Goal: Use online tool/utility

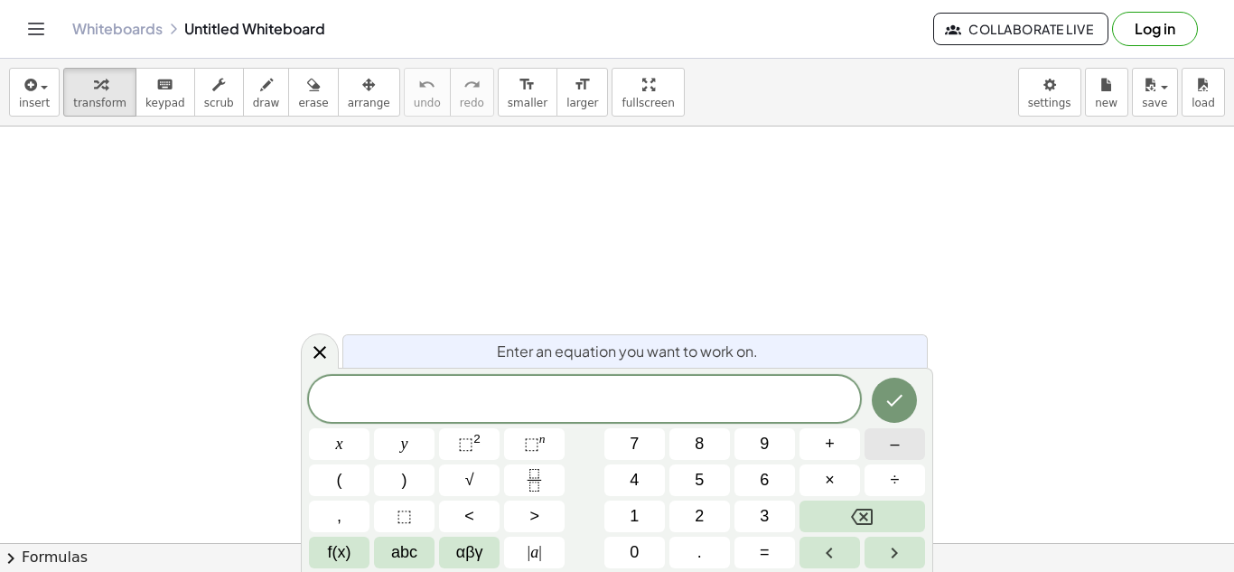
click at [893, 449] on span "–" at bounding box center [894, 444] width 9 height 24
click at [761, 513] on span "3" at bounding box center [764, 516] width 9 height 24
click at [457, 447] on button "⬚ 2" at bounding box center [469, 444] width 61 height 32
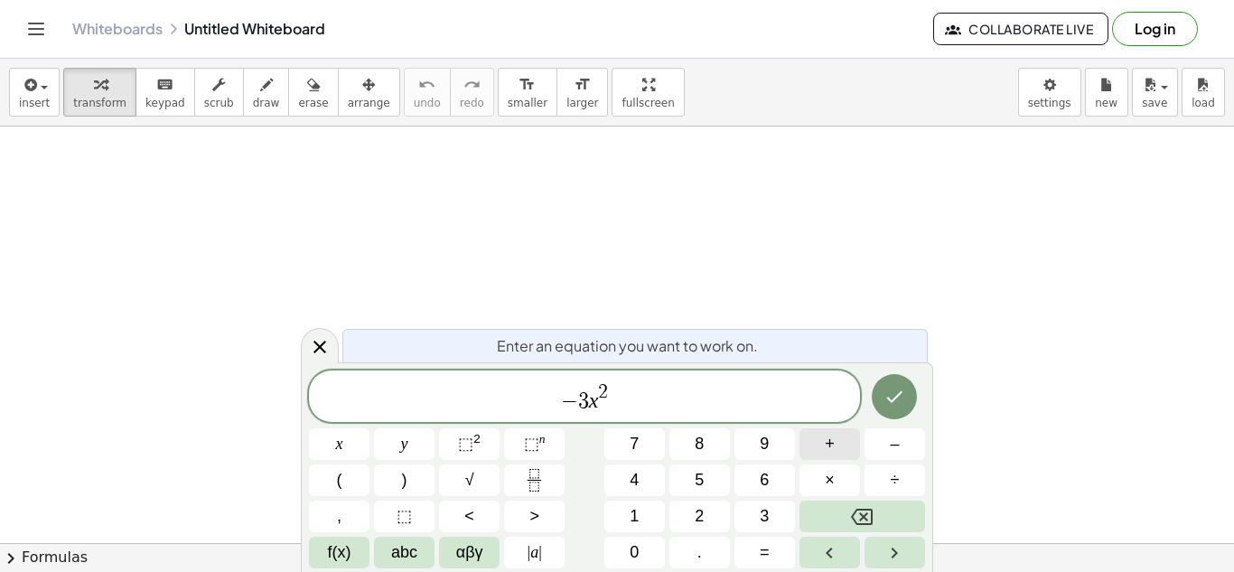
click at [843, 453] on button "+" at bounding box center [830, 444] width 61 height 32
click at [913, 455] on button "–" at bounding box center [895, 444] width 61 height 32
click at [904, 386] on icon "Done" at bounding box center [895, 397] width 22 height 22
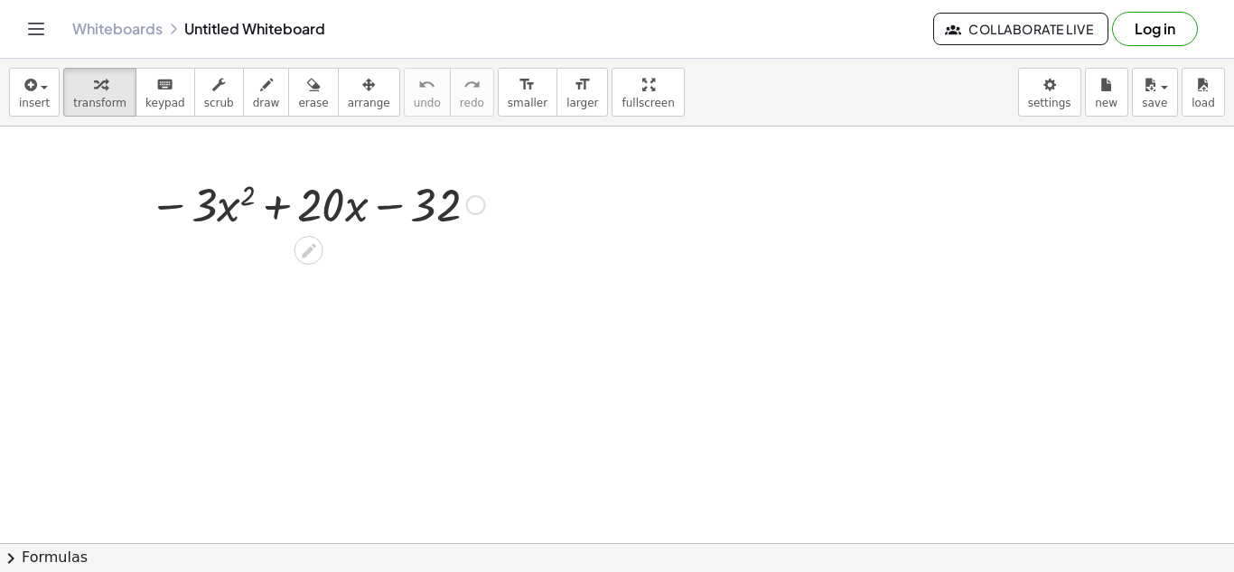
click at [472, 208] on div at bounding box center [476, 205] width 20 height 20
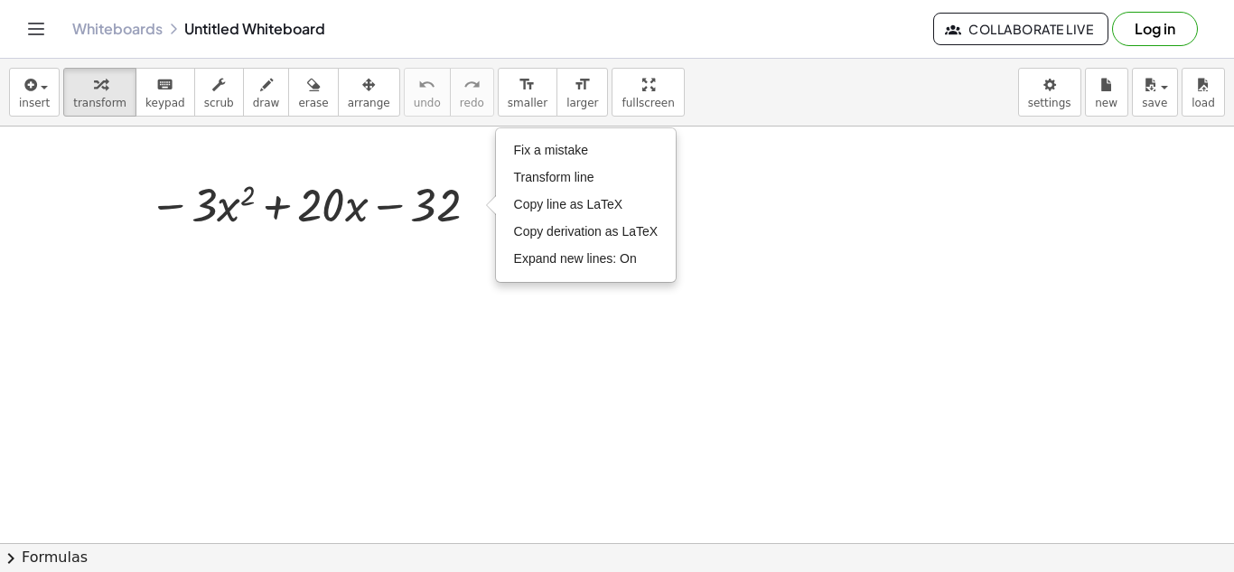
click at [445, 258] on div at bounding box center [617, 286] width 1234 height 950
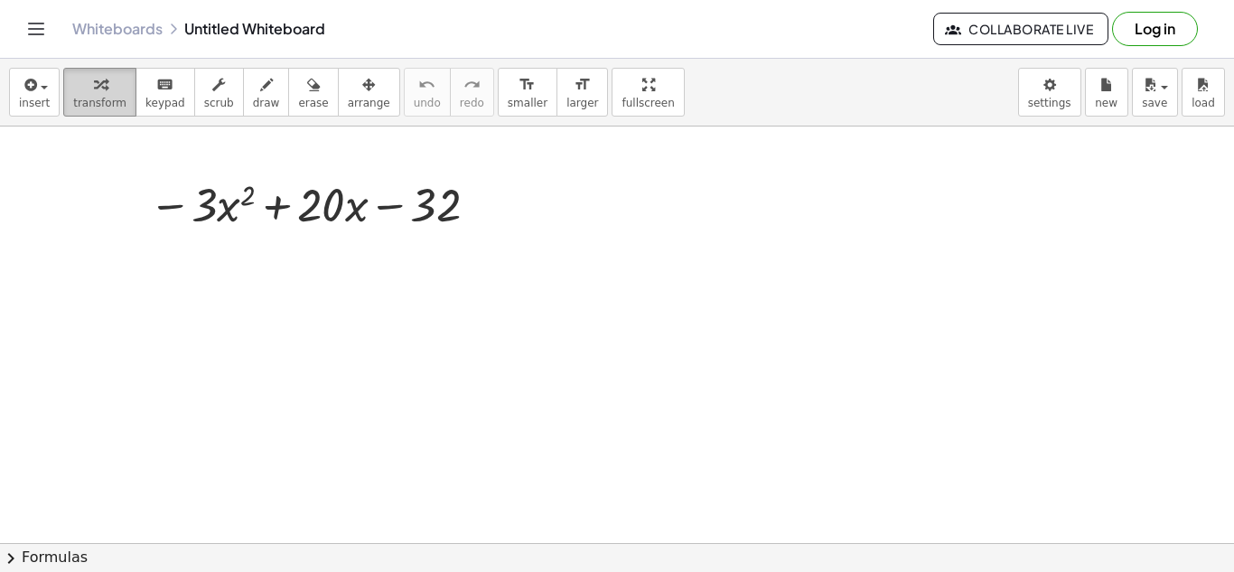
click at [90, 71] on button "transform" at bounding box center [99, 92] width 73 height 49
click at [94, 93] on icon "button" at bounding box center [100, 85] width 13 height 22
click at [41, 98] on span "insert" at bounding box center [34, 103] width 31 height 13
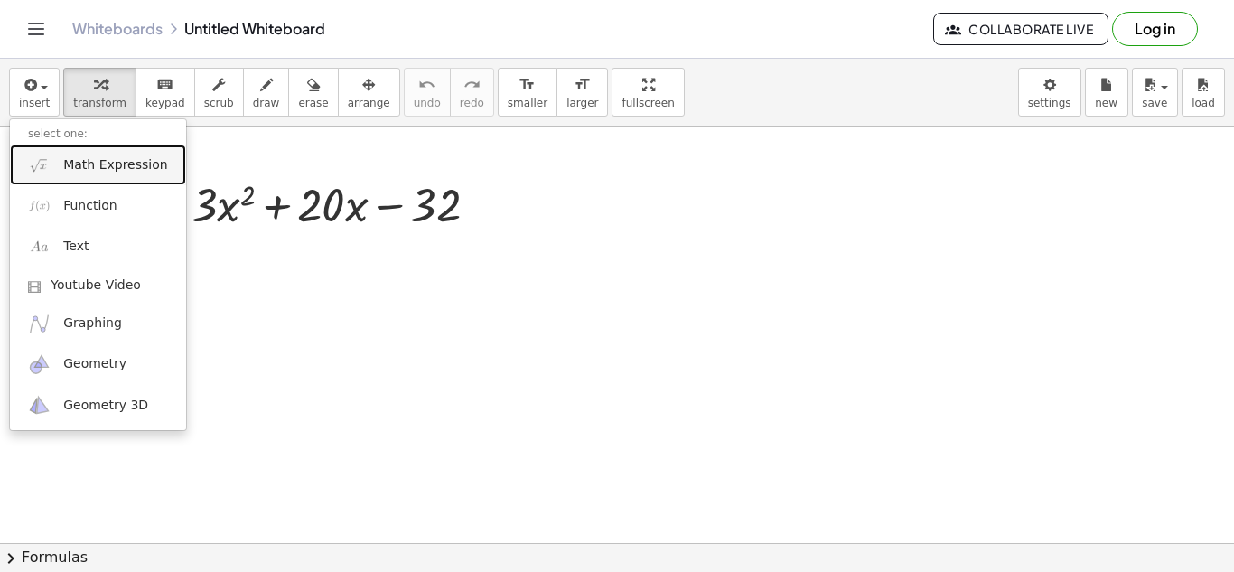
click at [122, 156] on span "Math Expression" at bounding box center [115, 165] width 104 height 18
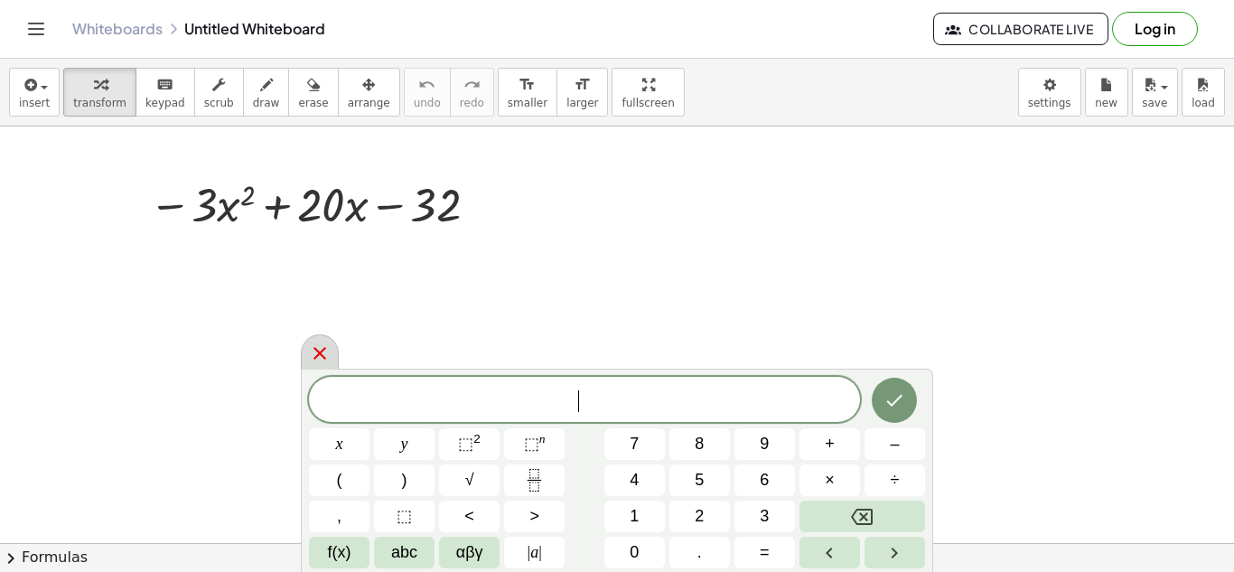
click at [330, 349] on icon at bounding box center [320, 353] width 22 height 22
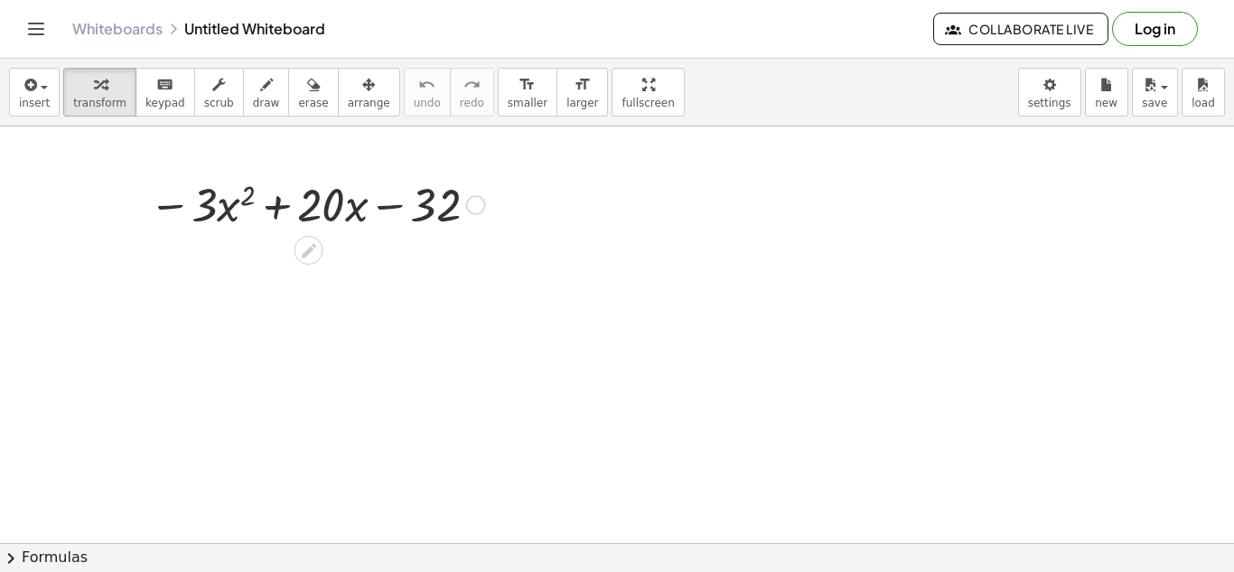
click at [490, 194] on div at bounding box center [317, 203] width 354 height 61
click at [482, 210] on div "Fix a mistake Transform line Copy line as LaTeX Copy derivation as LaTeX Expand…" at bounding box center [476, 205] width 20 height 20
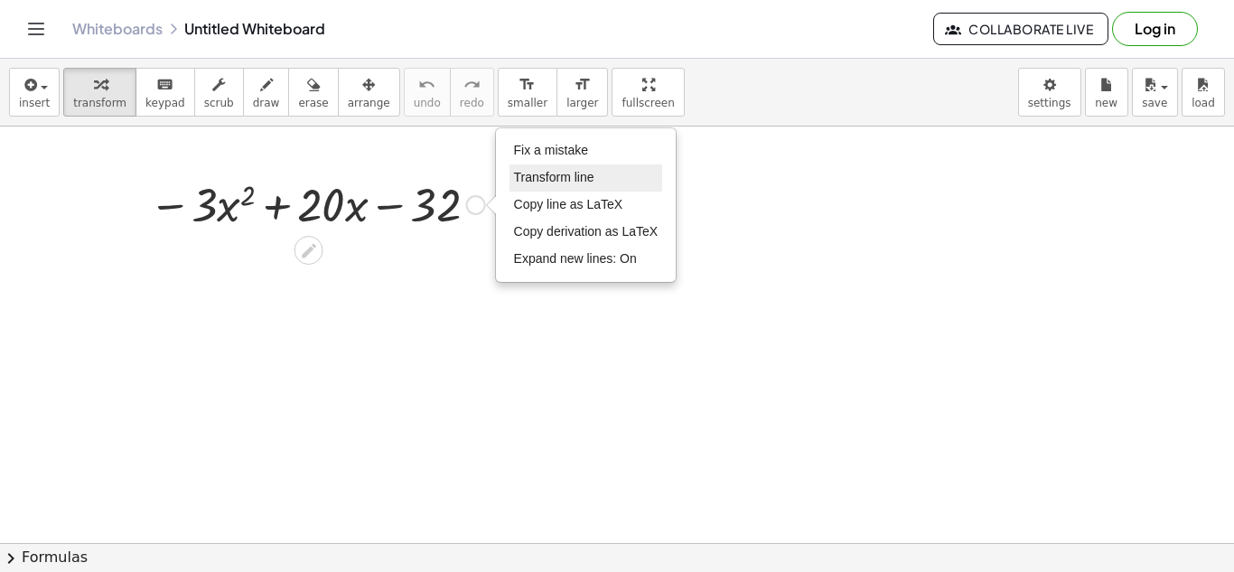
click at [553, 177] on span "Transform line" at bounding box center [554, 177] width 80 height 14
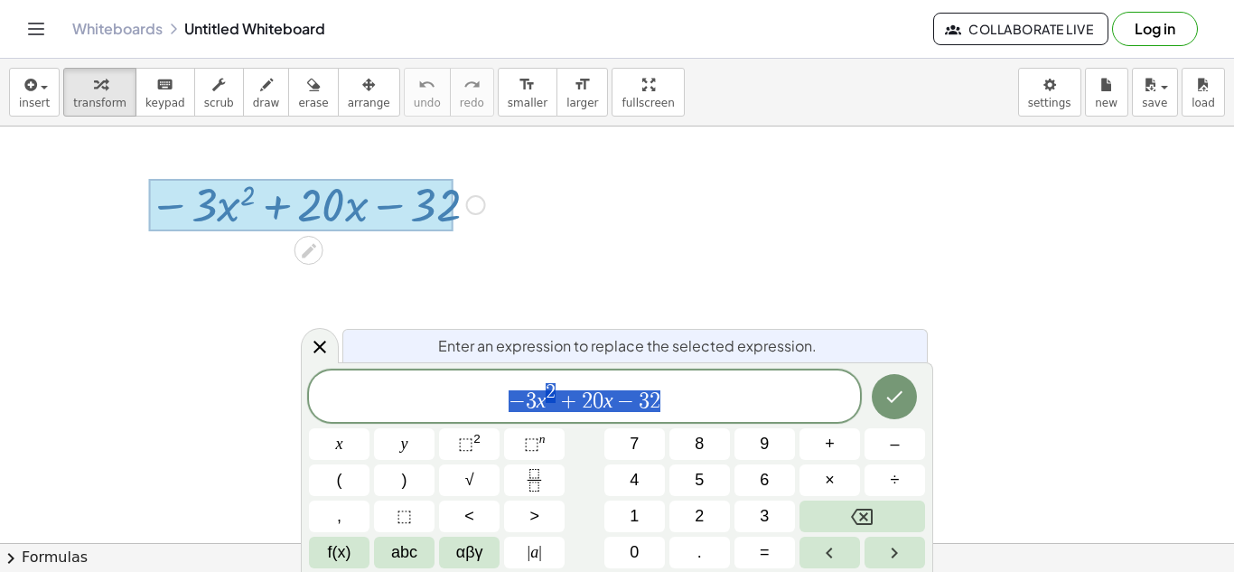
click at [480, 201] on div "Fix a mistake Transform line Copy line as LaTeX Copy derivation as LaTeX Expand…" at bounding box center [476, 205] width 20 height 20
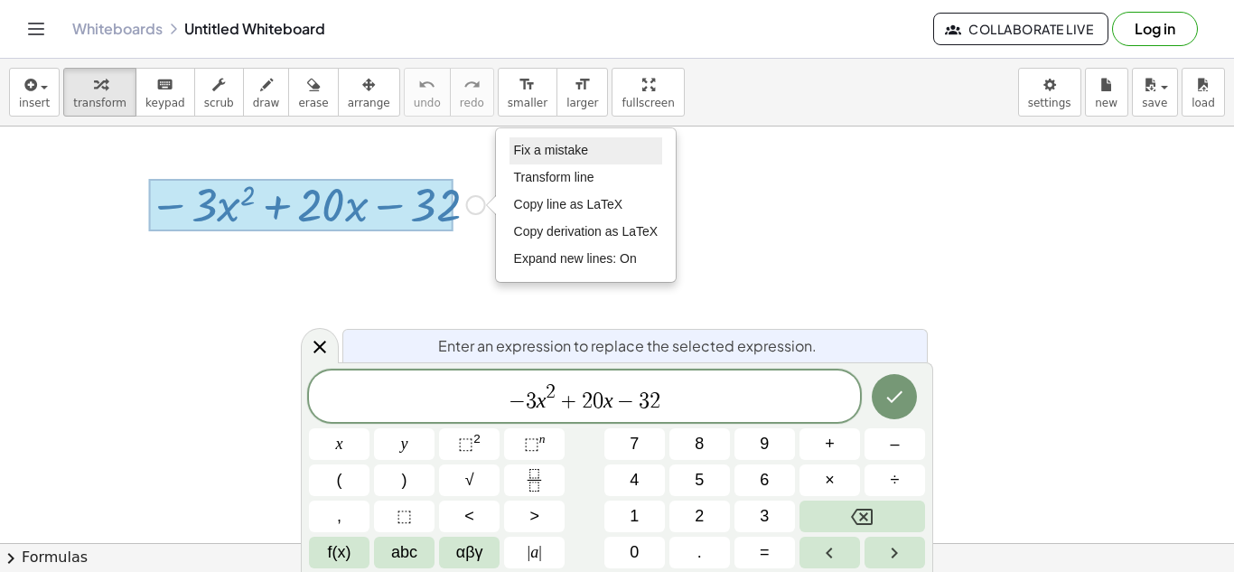
click at [532, 156] on span "Fix a mistake" at bounding box center [551, 150] width 74 height 14
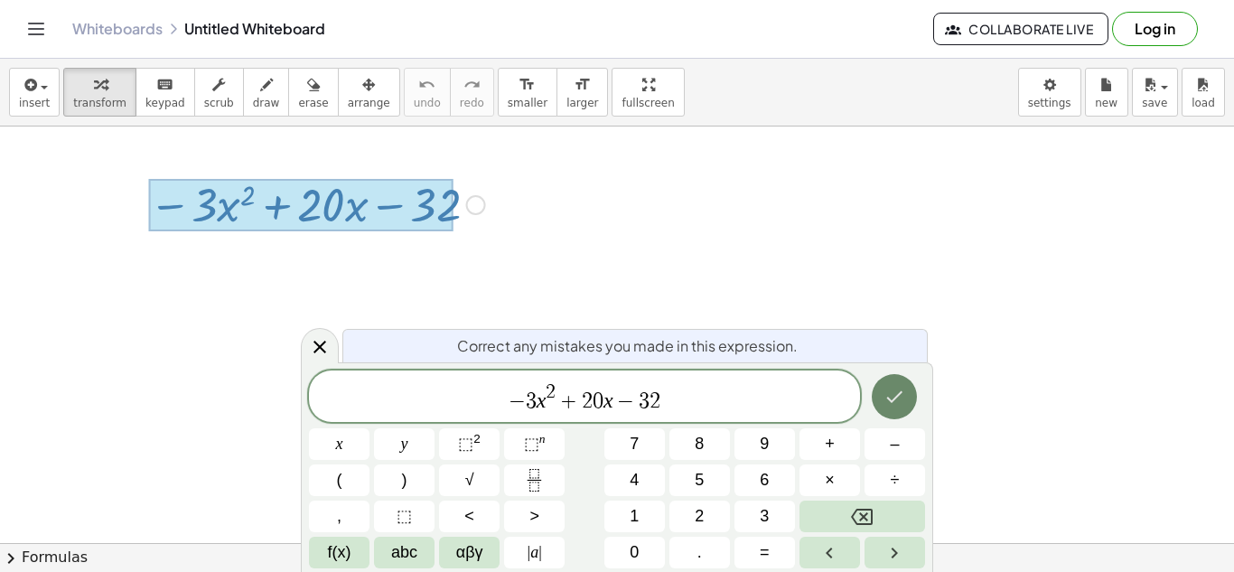
click at [905, 404] on icon "Done" at bounding box center [895, 397] width 22 height 22
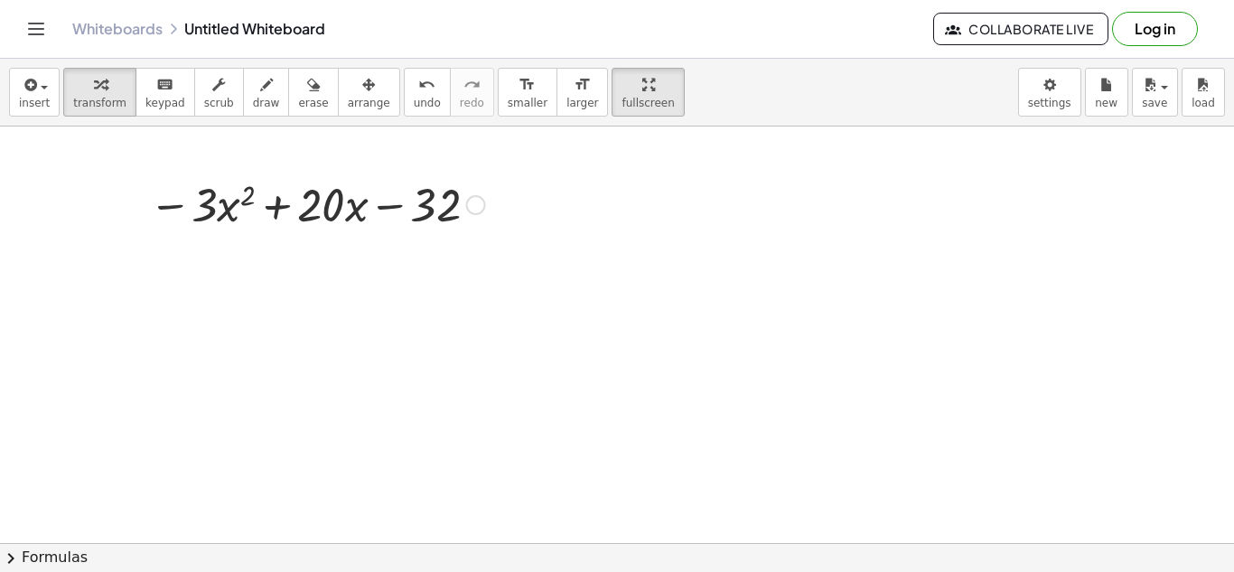
drag, startPoint x: 605, startPoint y: 103, endPoint x: 605, endPoint y: 182, distance: 78.6
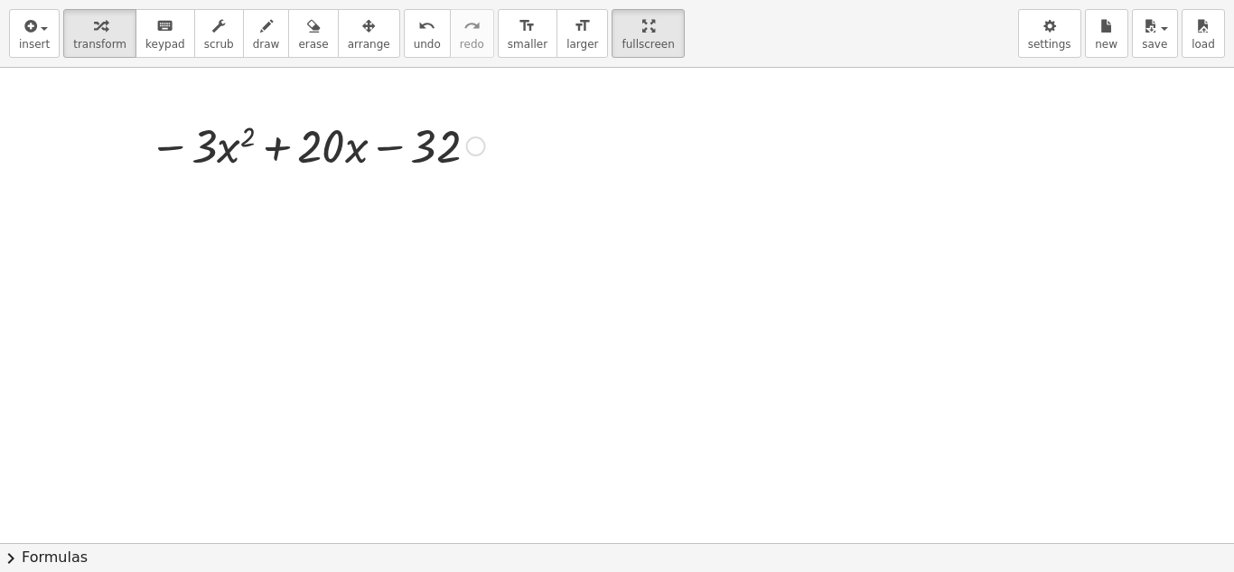
click at [605, 182] on div "insert select one: Math Expression Function Text Youtube Video Graphing Geometr…" at bounding box center [617, 286] width 1234 height 572
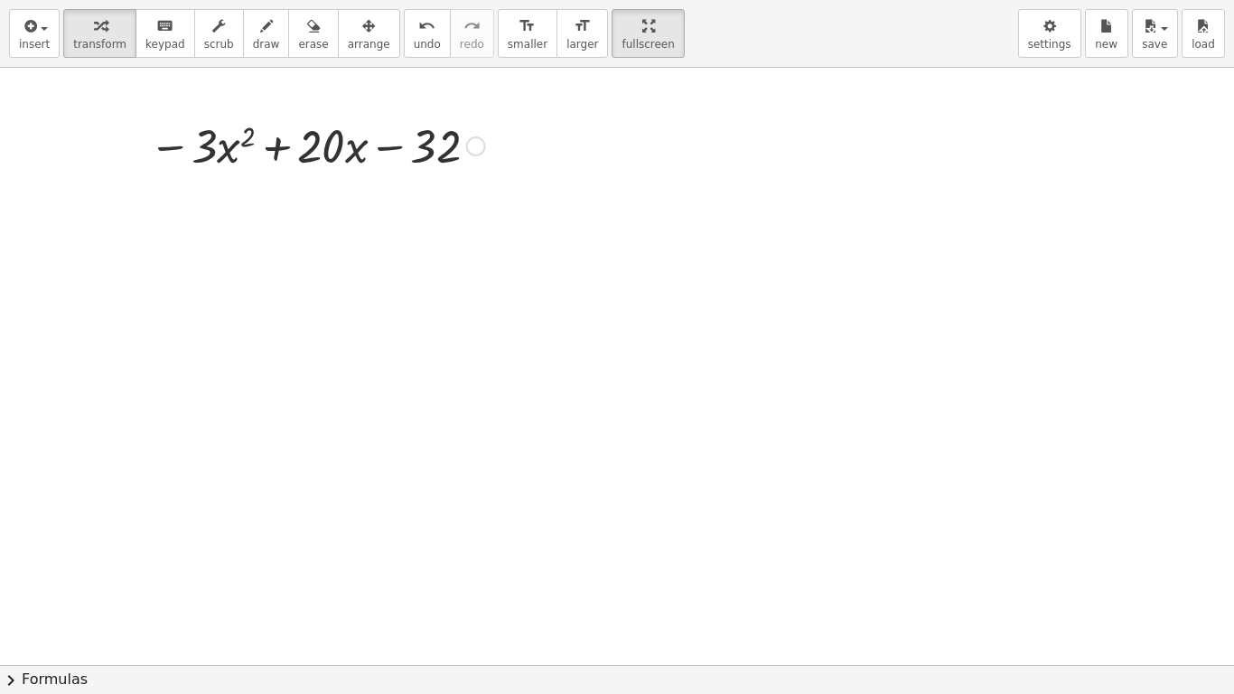
click at [441, 176] on div "− · 3 · x 2 + · 20 · x − 32 Fix a mistake Transform line Copy line as LaTeX Cop…" at bounding box center [310, 144] width 377 height 70
drag, startPoint x: 342, startPoint y: 163, endPoint x: 332, endPoint y: 207, distance: 45.4
click at [332, 207] on div "− · 3 · x 2 + · 20 · x − 32 Fix a mistake Transform line Copy line as LaTeX Cop…" at bounding box center [617, 349] width 1234 height 1194
click at [316, 145] on div at bounding box center [317, 144] width 354 height 61
click at [161, 44] on span "keypad" at bounding box center [165, 44] width 40 height 13
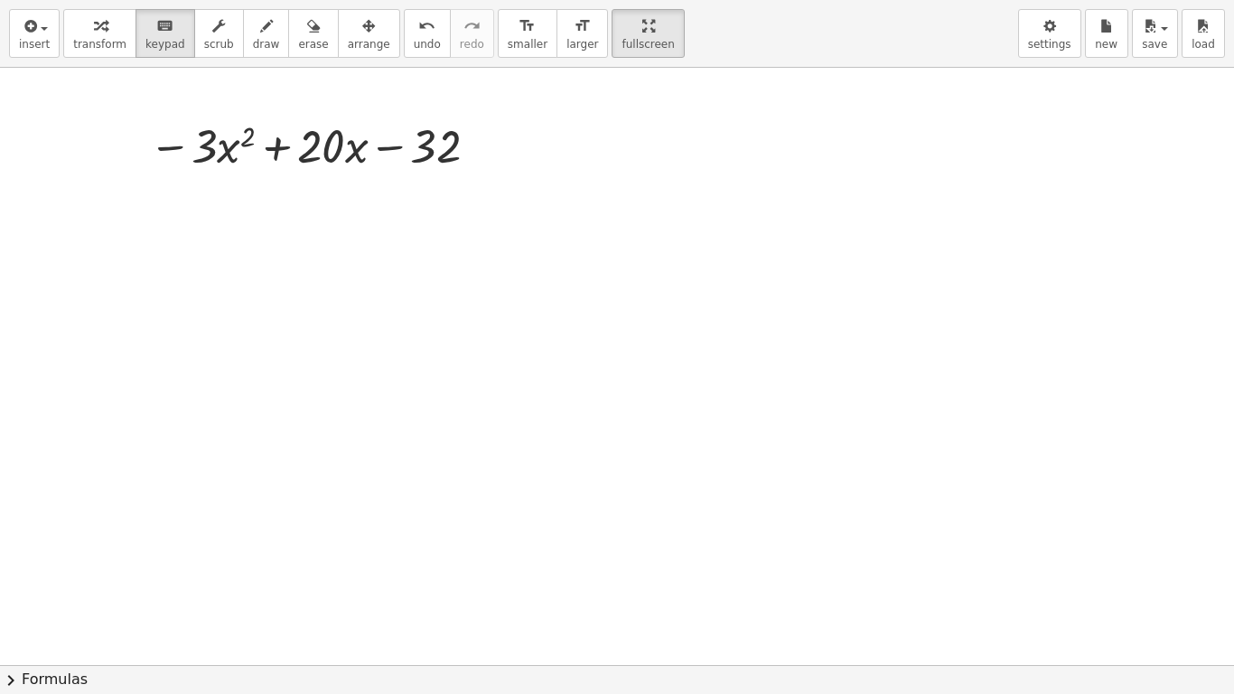
drag, startPoint x: 107, startPoint y: 140, endPoint x: 117, endPoint y: 147, distance: 13.0
click at [117, 147] on div at bounding box center [617, 349] width 1234 height 1194
click at [200, 149] on div at bounding box center [205, 146] width 26 height 52
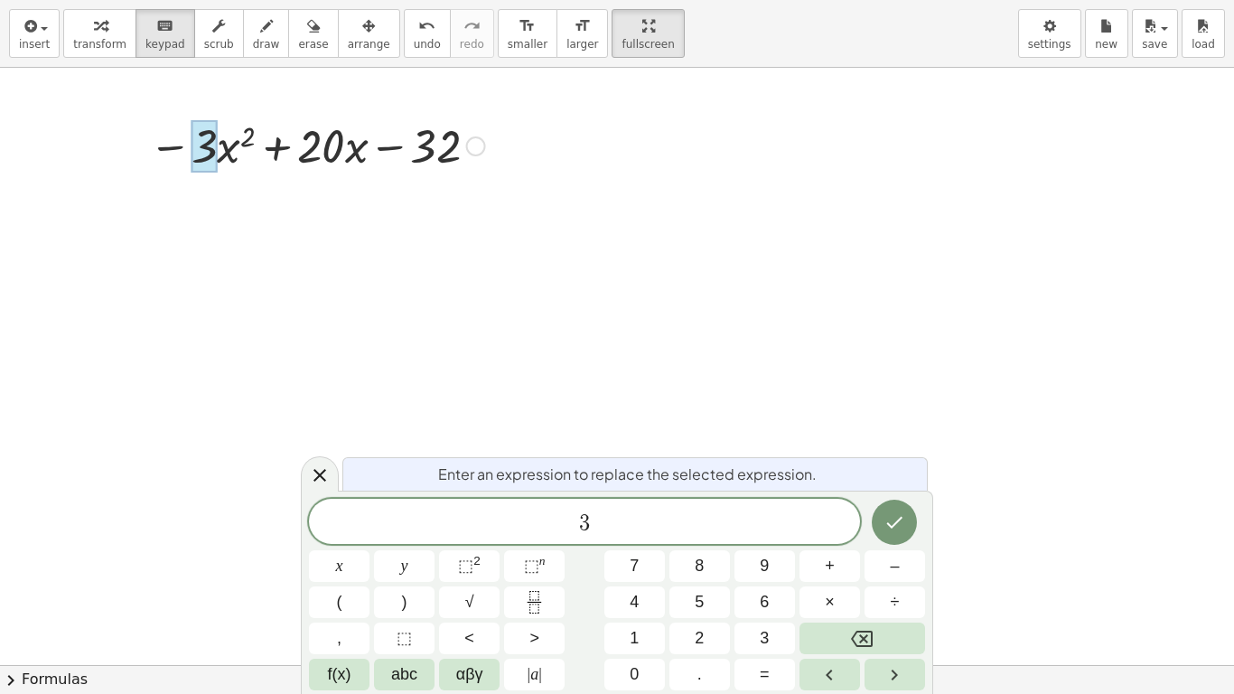
click at [440, 151] on div at bounding box center [317, 144] width 354 height 61
click at [479, 148] on div "Fix a mistake Transform line Copy line as LaTeX Copy derivation as LaTeX Expand…" at bounding box center [476, 146] width 20 height 20
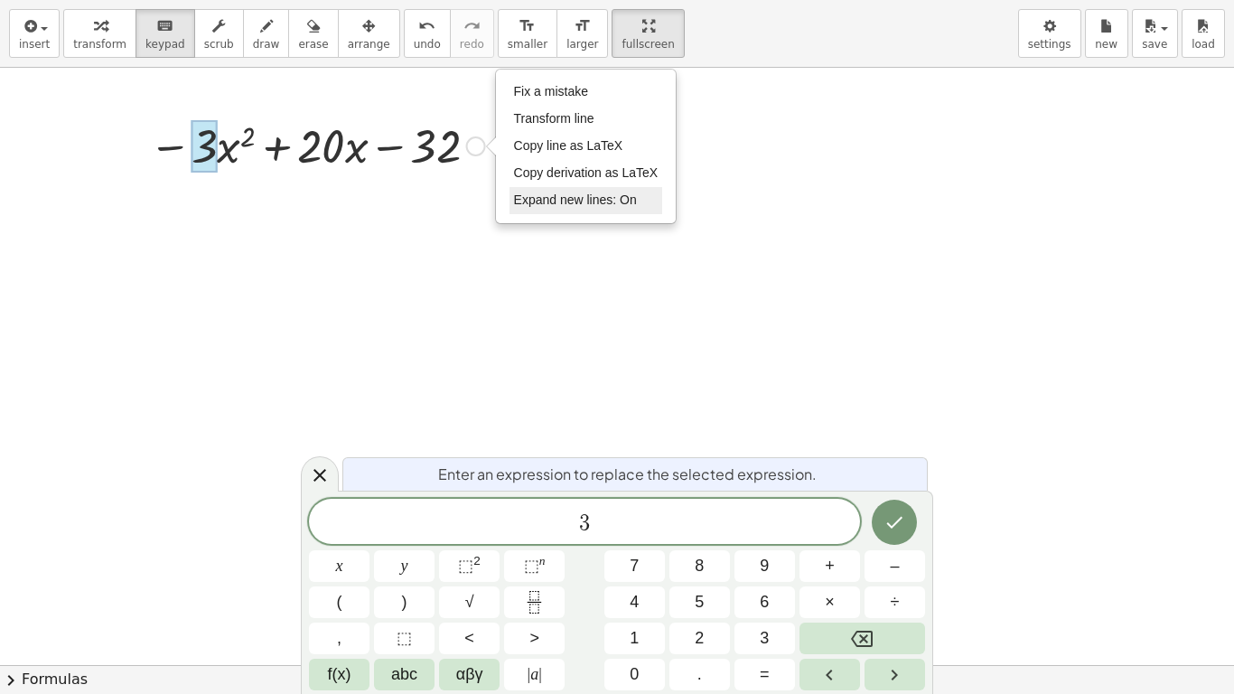
click at [553, 193] on span "Expand new lines: On" at bounding box center [575, 199] width 123 height 14
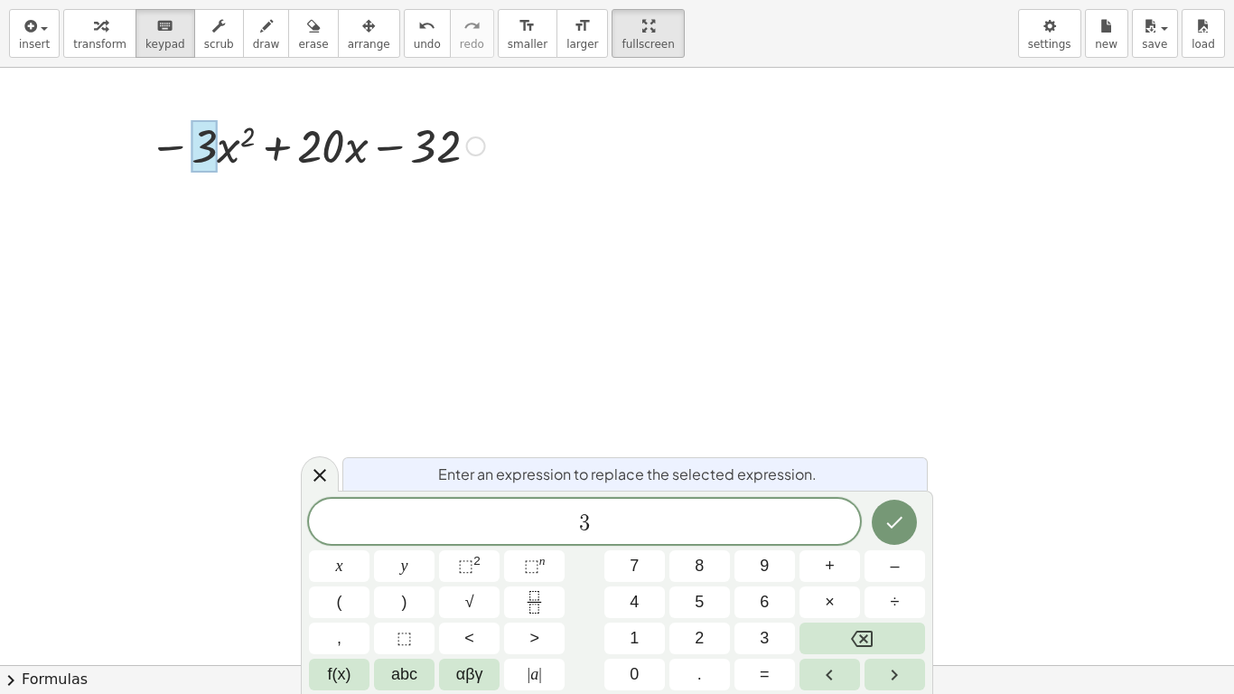
click at [497, 143] on div "− · 3 · x 2 + · 20 · x − 32 Fix a mistake Transform line Copy line as LaTeX Cop…" at bounding box center [310, 144] width 377 height 70
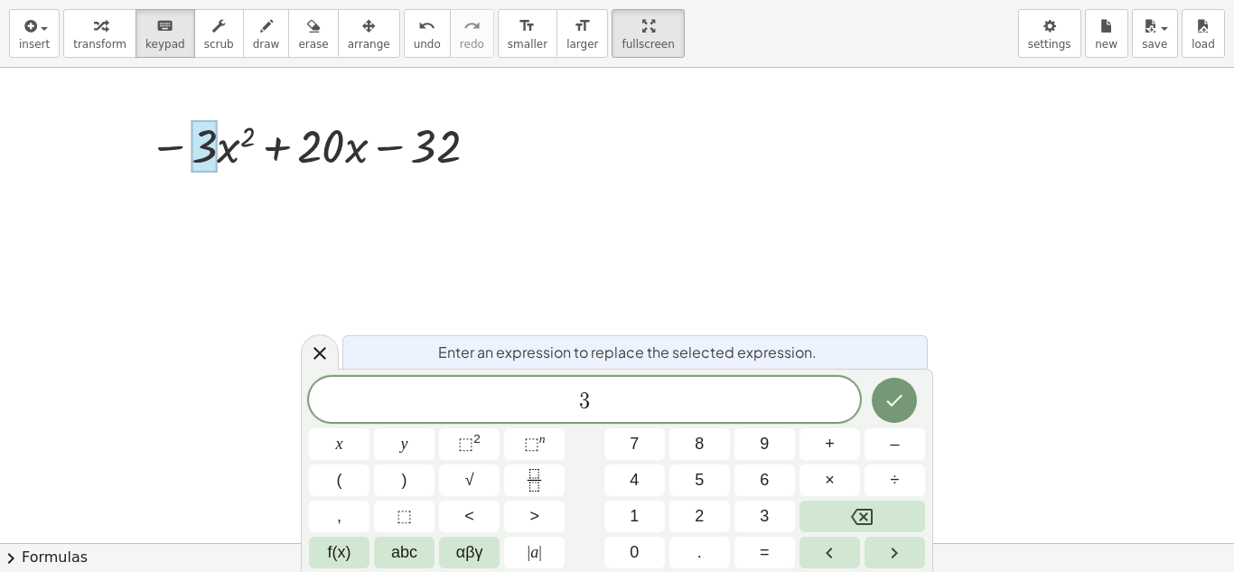
click at [529, 169] on div at bounding box center [617, 227] width 1234 height 950
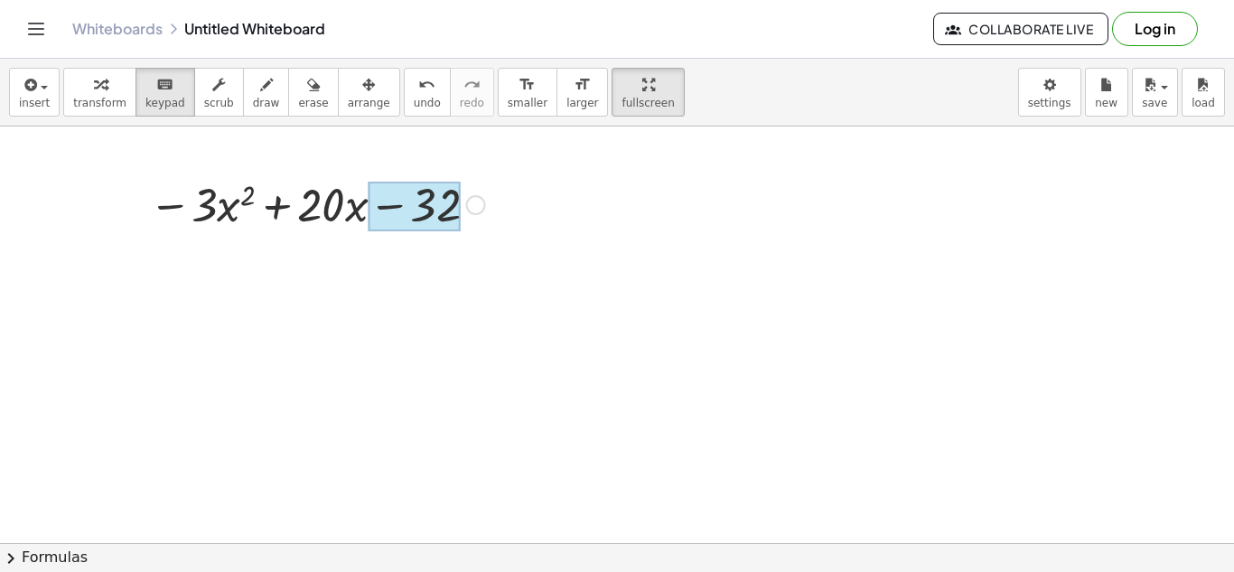
click at [435, 205] on div at bounding box center [414, 207] width 93 height 51
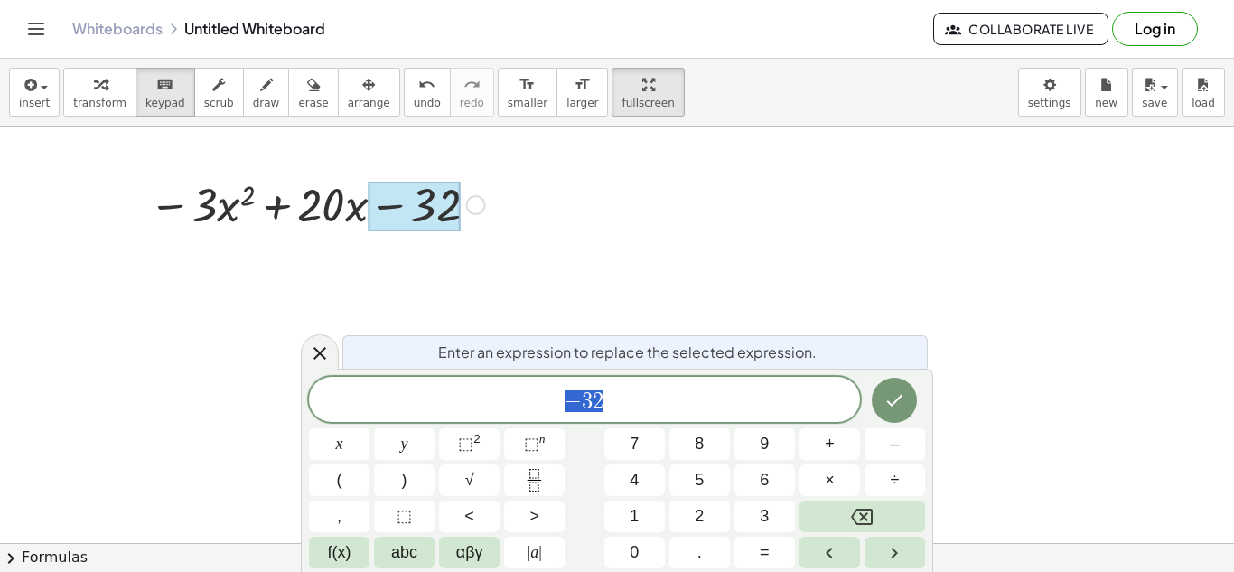
click at [478, 204] on div "Fix a mistake Transform line Copy line as LaTeX Copy derivation as LaTeX Expand…" at bounding box center [476, 205] width 20 height 20
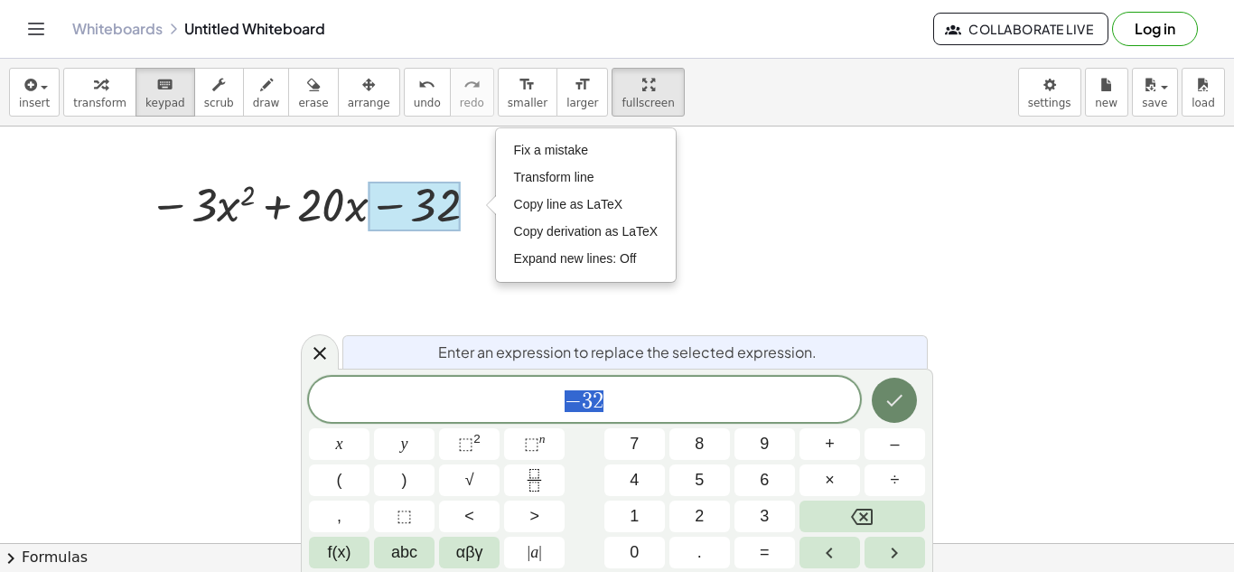
click at [896, 408] on icon "Done" at bounding box center [895, 400] width 22 height 22
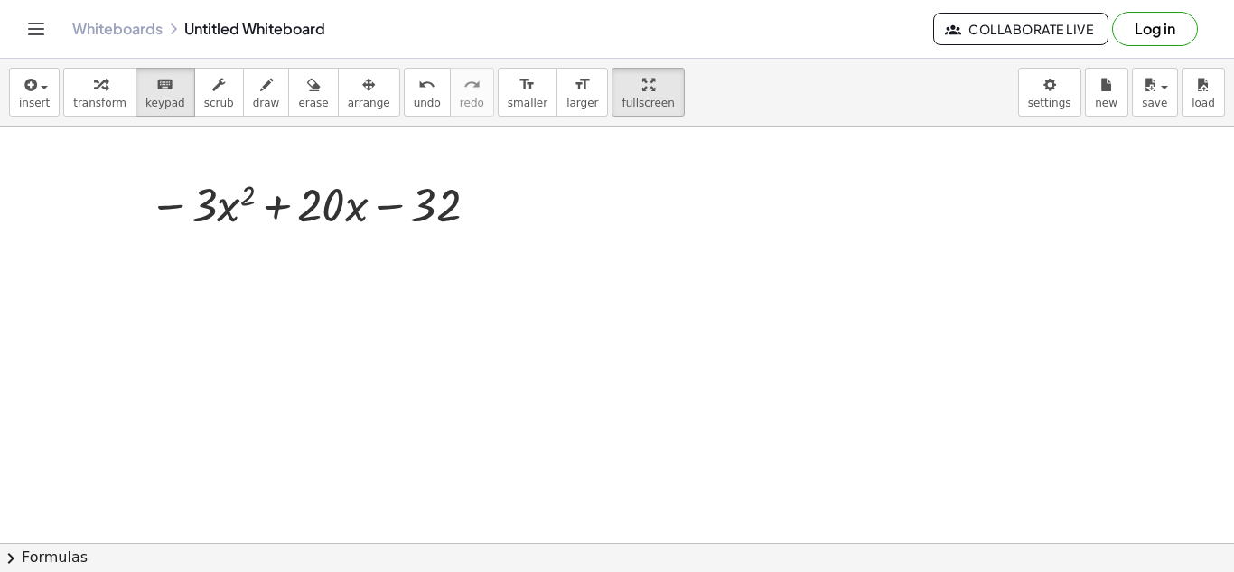
drag, startPoint x: 521, startPoint y: 390, endPoint x: 386, endPoint y: 417, distance: 138.2
click at [520, 390] on div at bounding box center [617, 286] width 1234 height 950
click at [36, 552] on button "chevron_right Formulas" at bounding box center [617, 557] width 1234 height 29
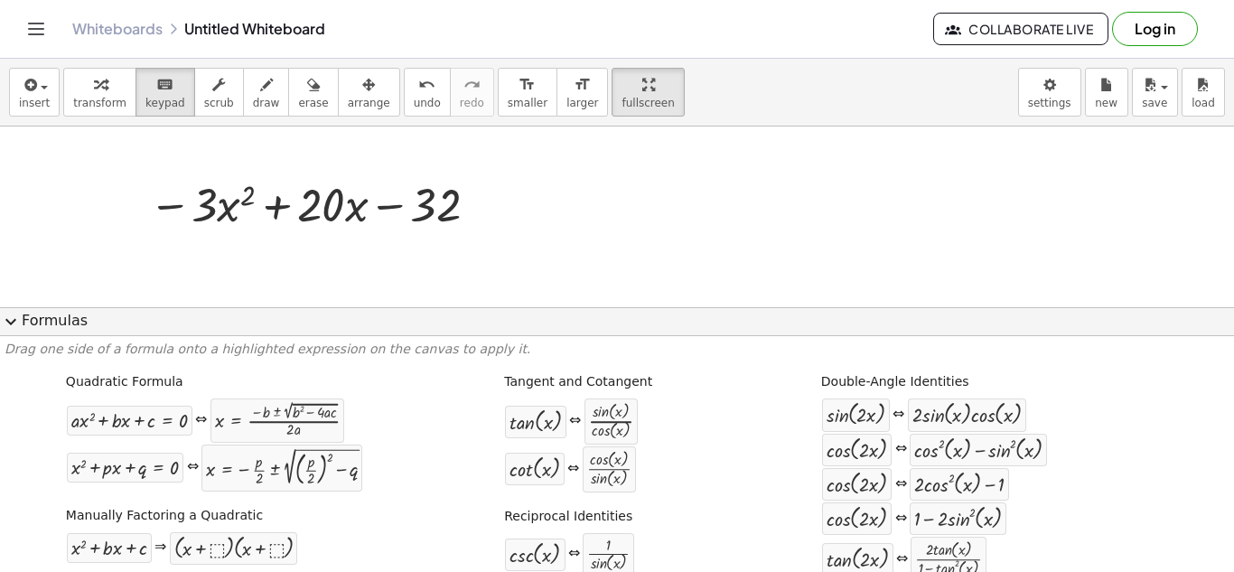
click at [186, 440] on div "+ · a · x 2 + · b · x + c = 0 ⇔ x = · ( − b ± 2 √ ( + b 2 − · 4 · a · c ) ) · 2…" at bounding box center [205, 420] width 279 height 45
